Goal: Check status: Check status

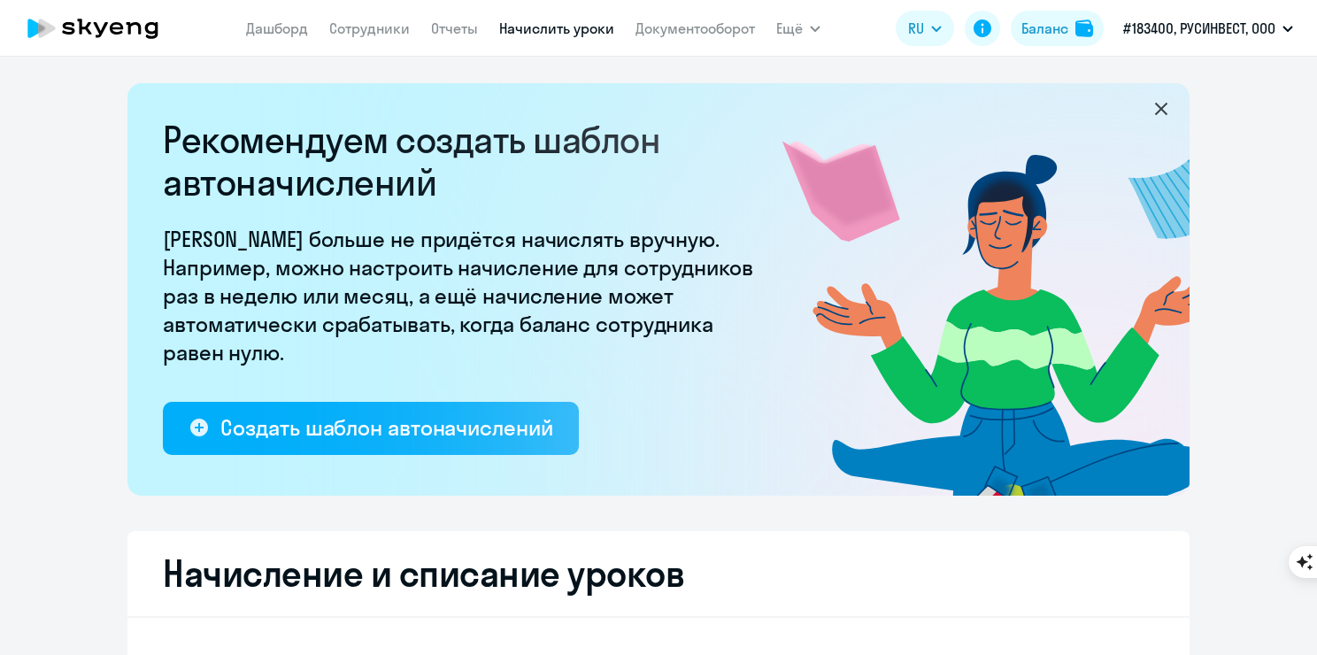
select select "10"
click at [1048, 25] on div "Баланс" at bounding box center [1045, 28] width 47 height 21
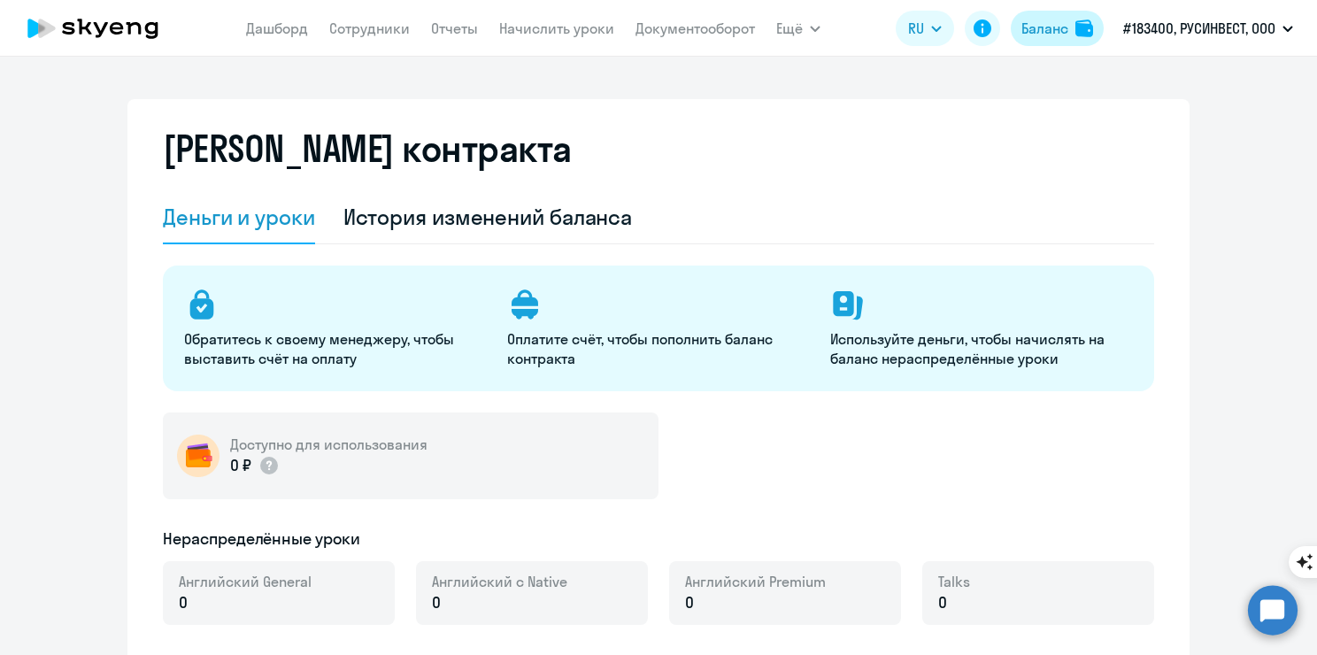
select select "english_adult_not_native_speaker"
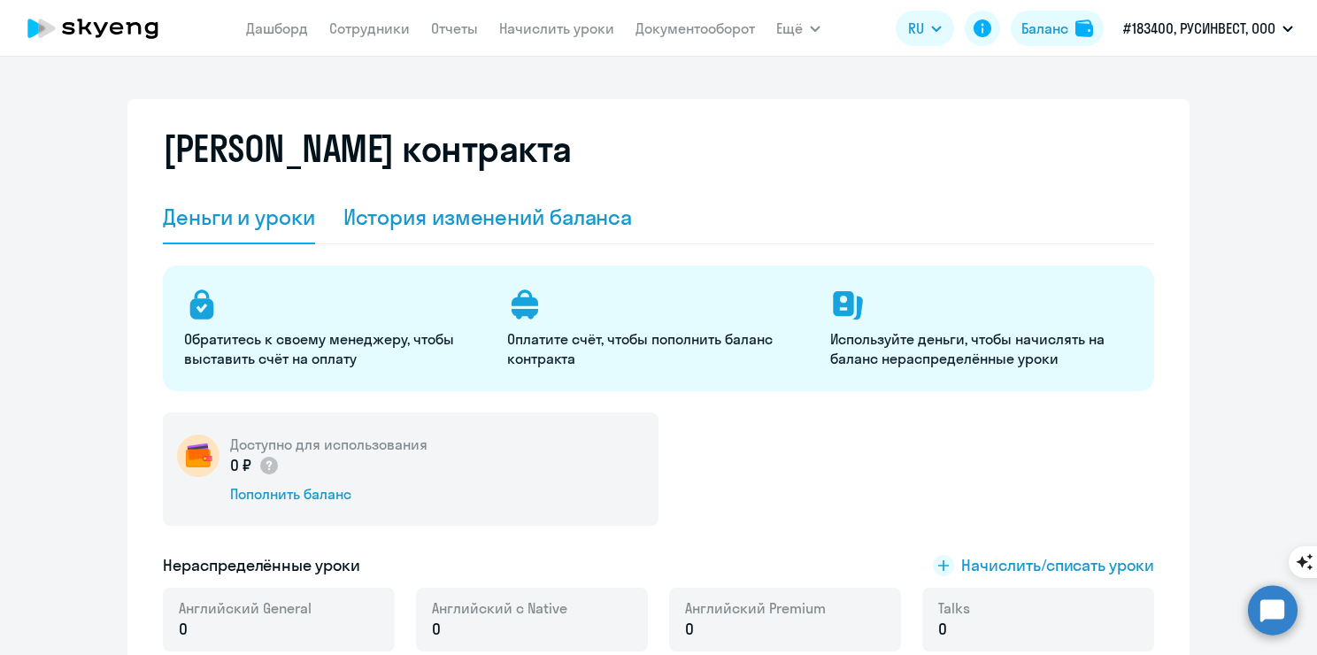
click at [436, 239] on div "История изменений баланса" at bounding box center [489, 217] width 290 height 53
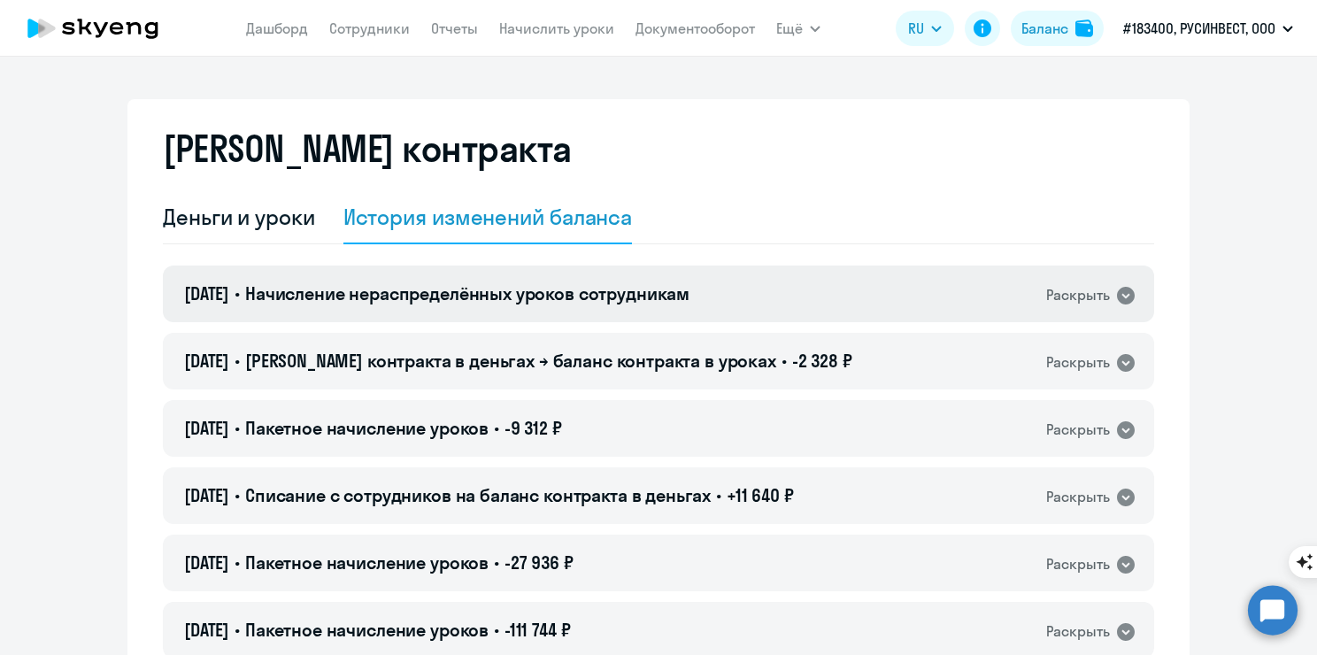
click at [394, 316] on div "[DATE] • Начисление нераспределённых уроков сотрудникам Раскрыть" at bounding box center [659, 294] width 992 height 57
